Goal: Task Accomplishment & Management: Manage account settings

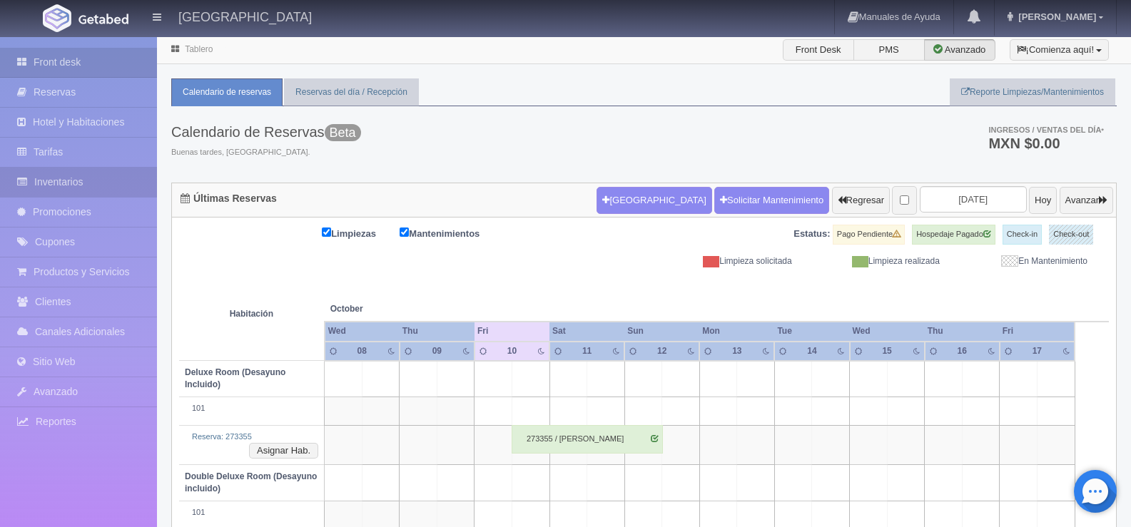
click at [91, 178] on link "Inventarios" at bounding box center [78, 182] width 157 height 29
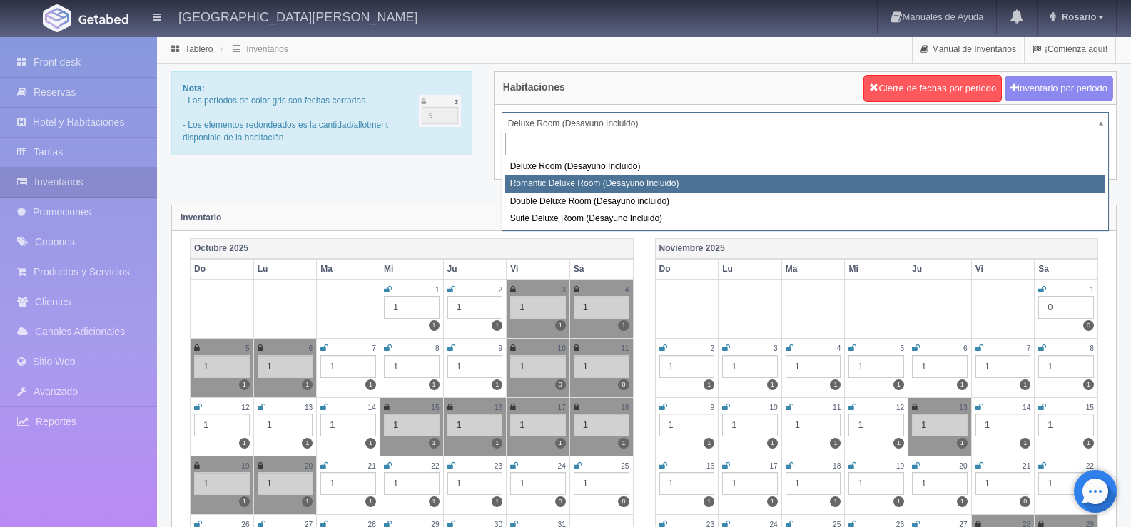
select select "625"
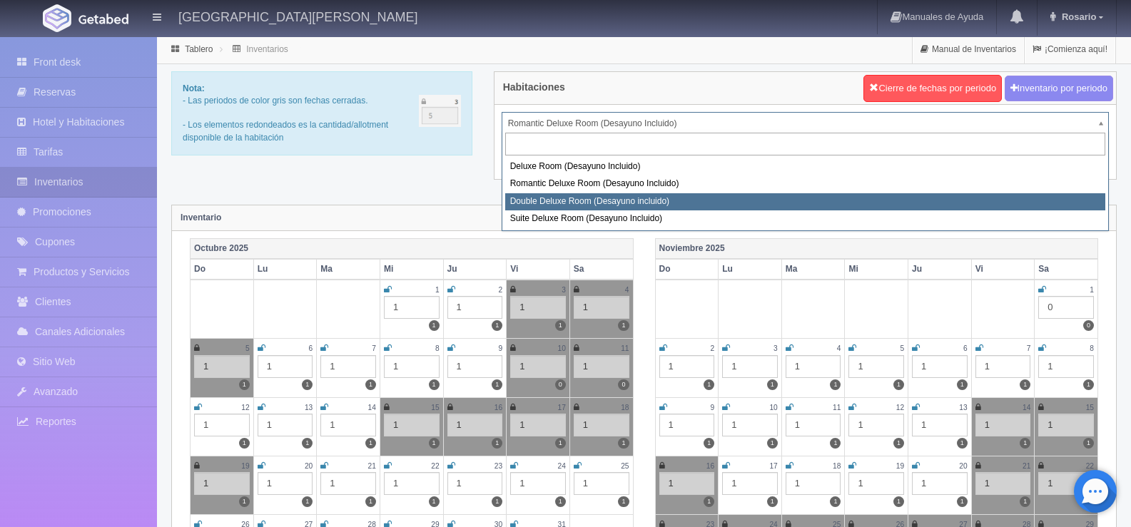
select select "627"
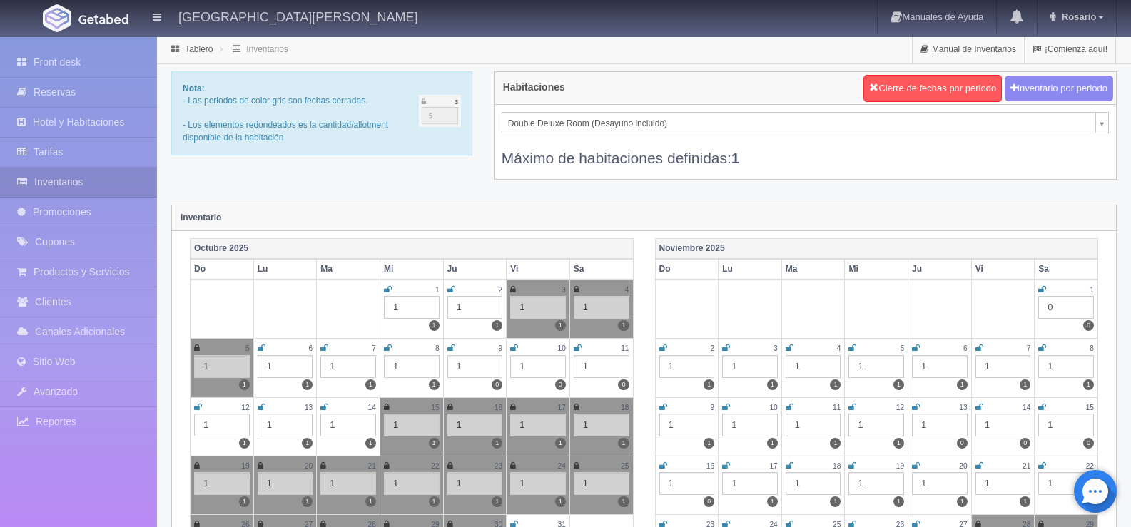
click at [514, 349] on icon at bounding box center [514, 348] width 8 height 9
click at [581, 347] on icon at bounding box center [578, 348] width 8 height 9
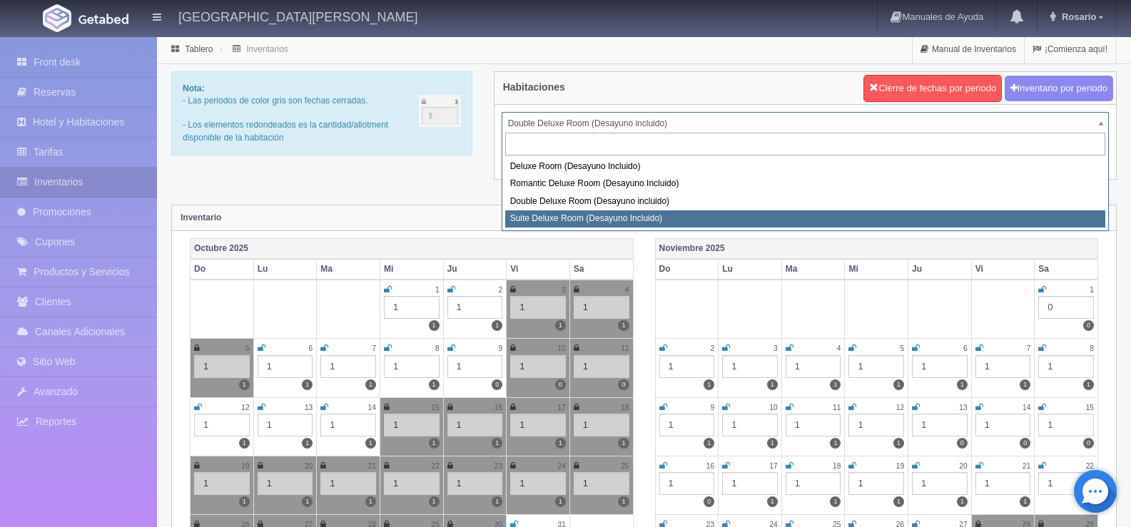
select select "628"
